Goal: Task Accomplishment & Management: Manage account settings

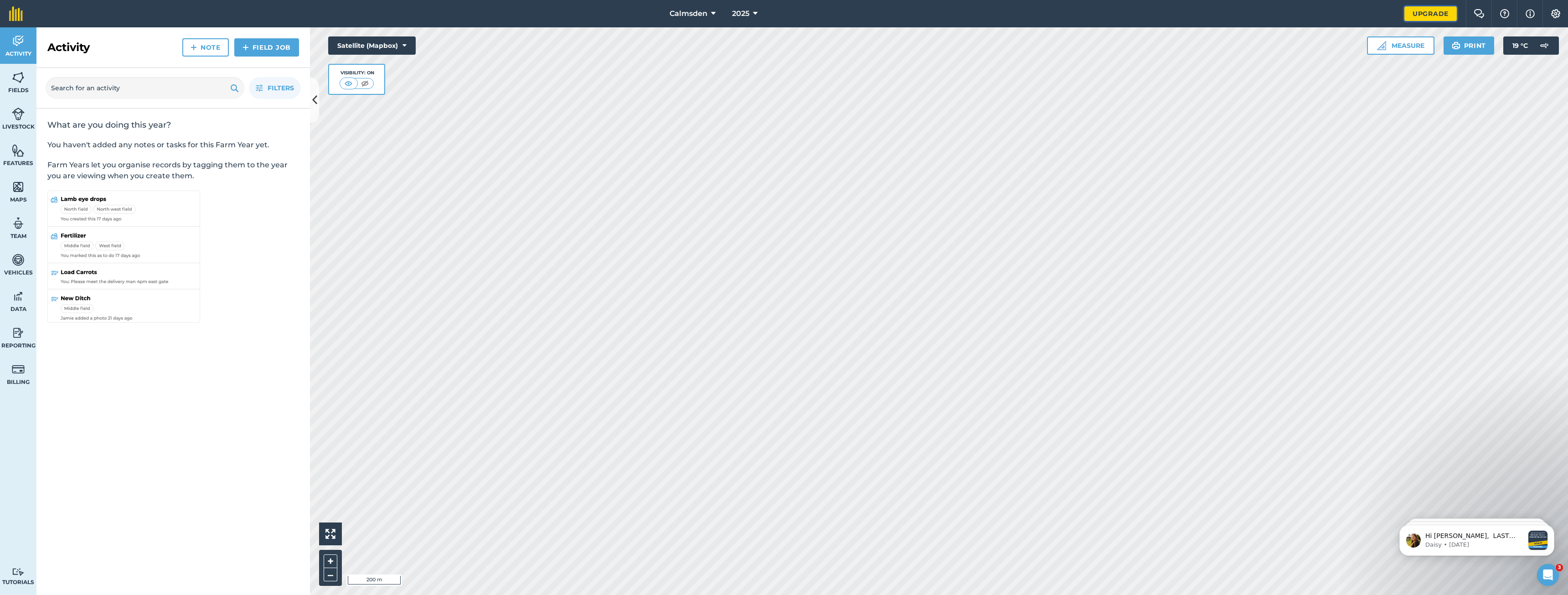
click at [1423, 14] on link "Upgrade" at bounding box center [1430, 13] width 52 height 15
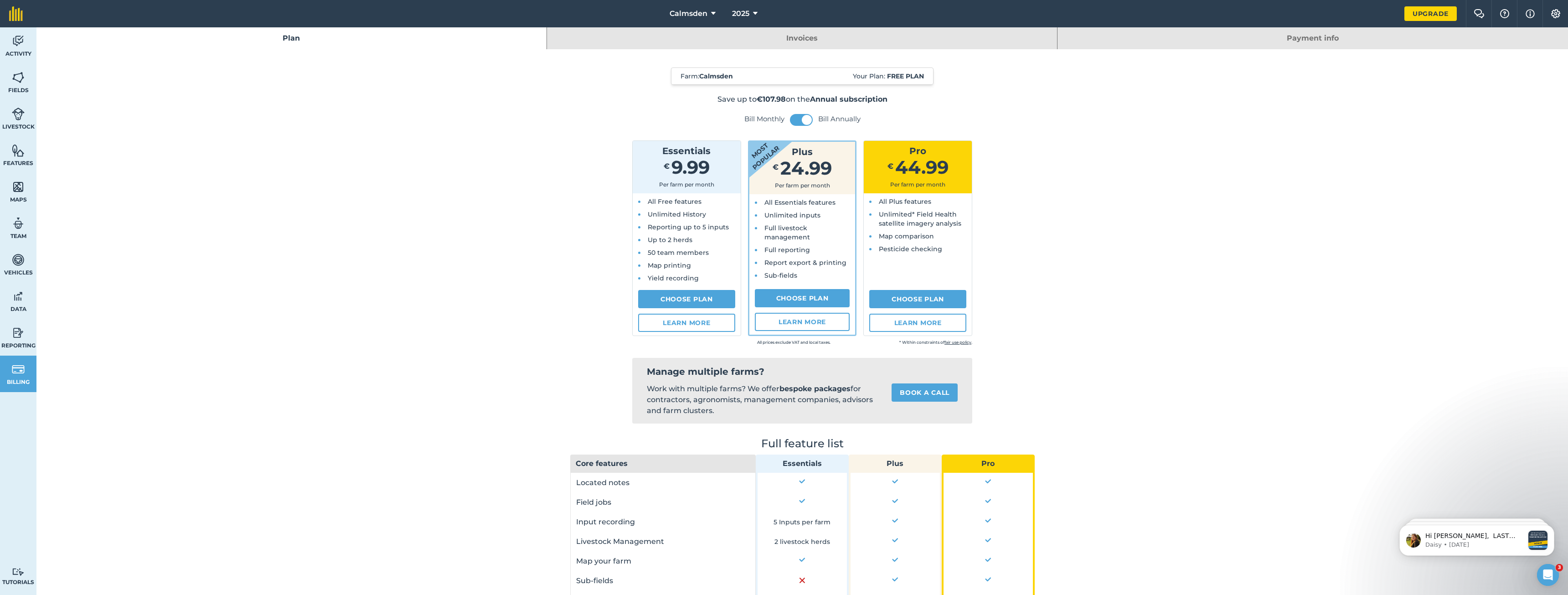
click at [789, 30] on link "Invoices" at bounding box center [802, 38] width 510 height 22
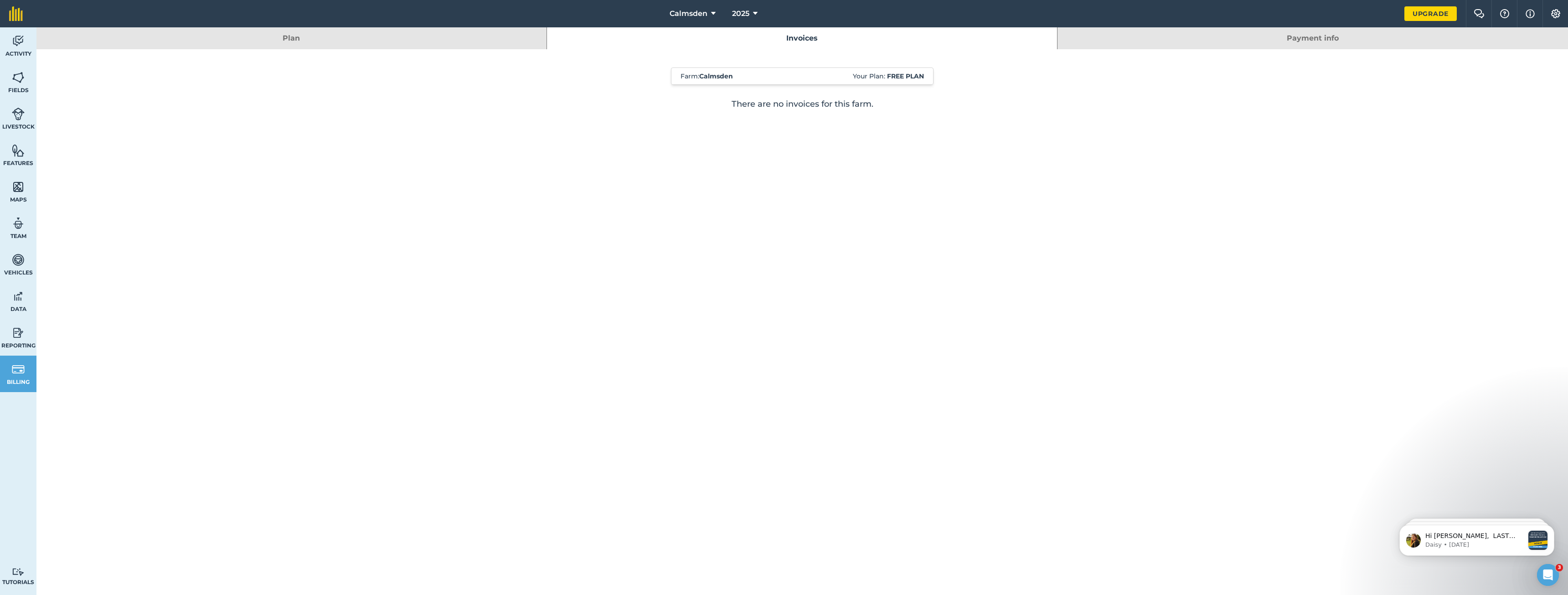
click at [1312, 37] on link "Payment info" at bounding box center [1312, 38] width 511 height 22
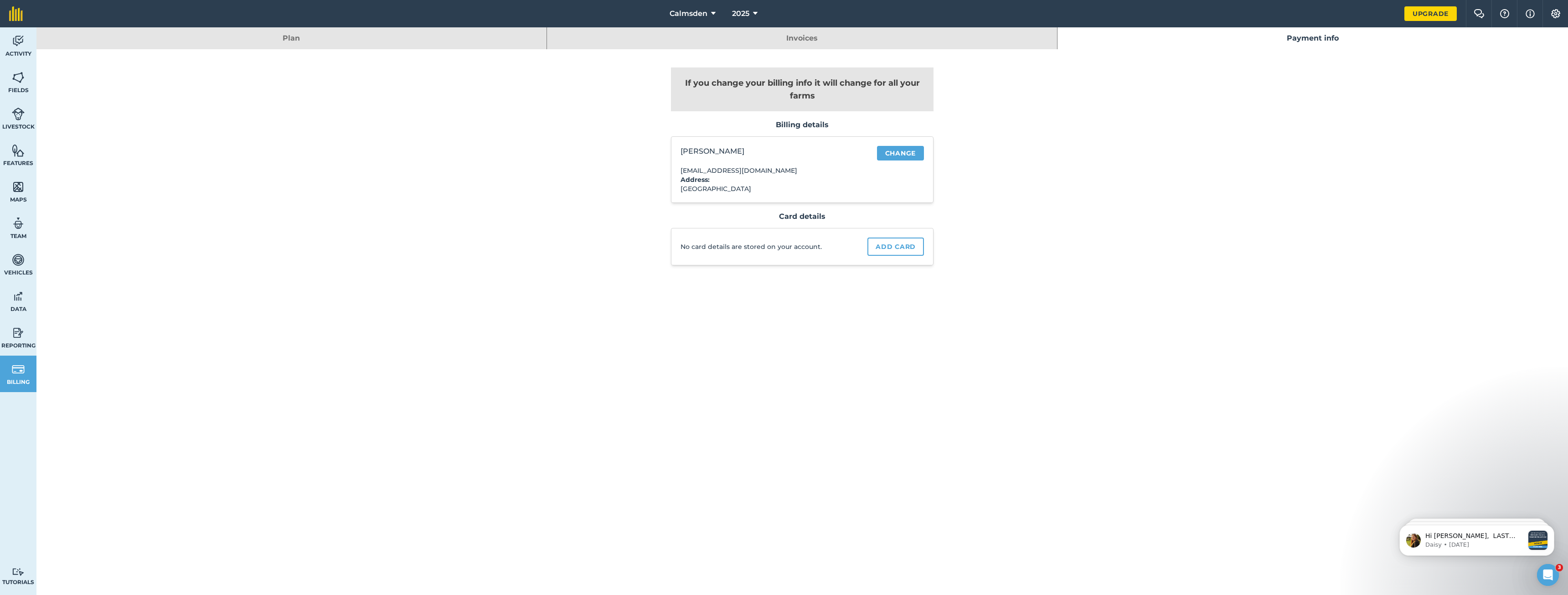
click at [947, 39] on link "Invoices" at bounding box center [802, 38] width 510 height 22
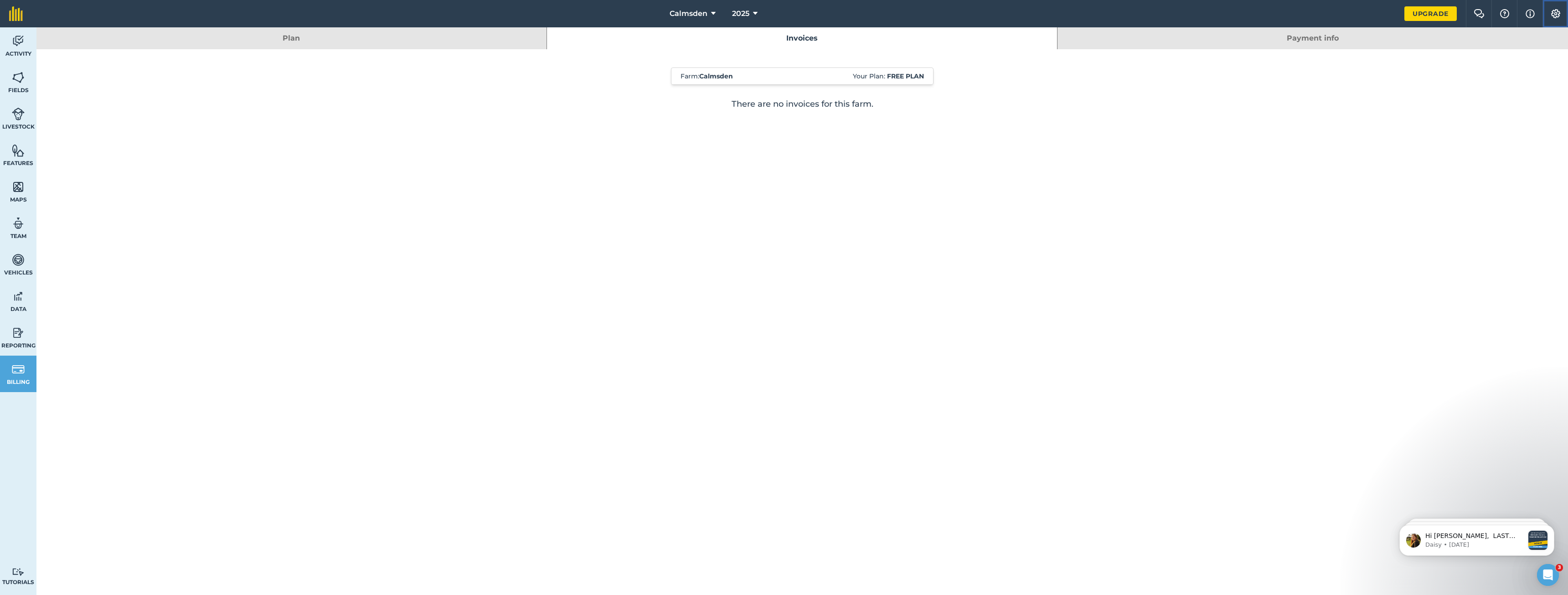
click at [1556, 10] on img at bounding box center [1556, 13] width 11 height 9
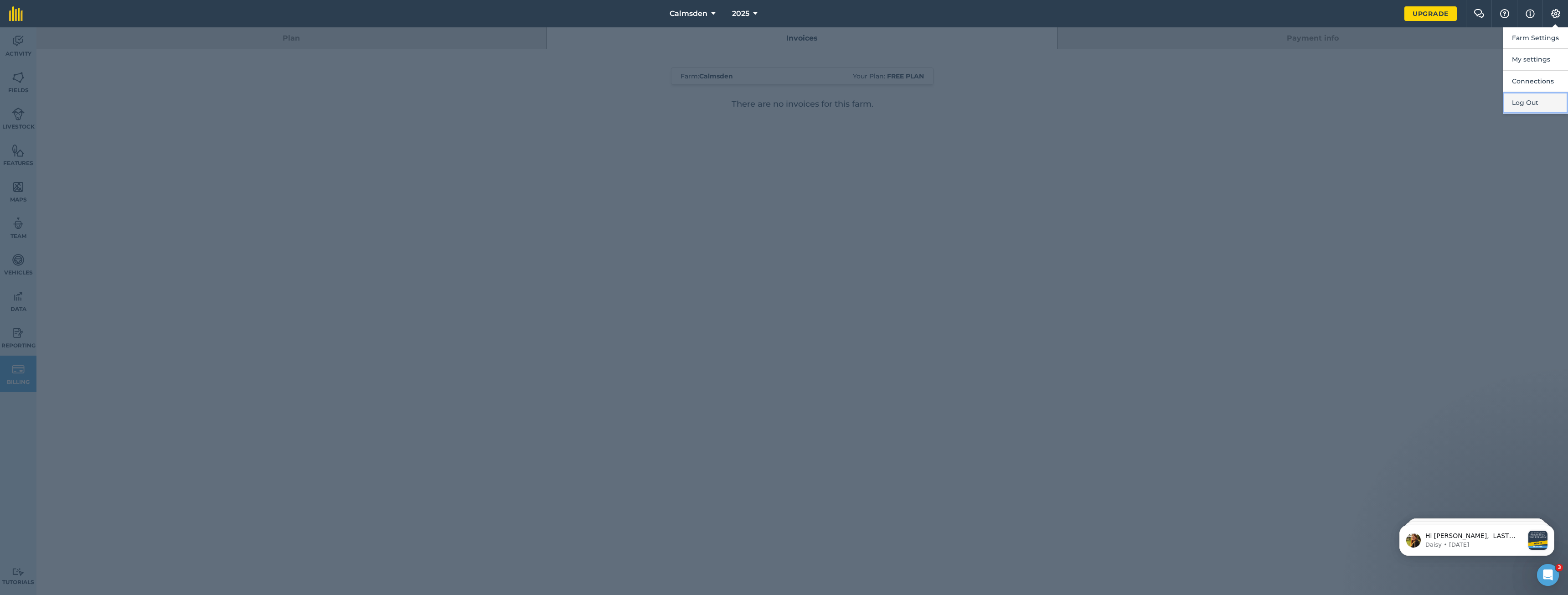
click at [1532, 108] on button "Log Out" at bounding box center [1535, 102] width 65 height 21
